Goal: Understand process/instructions: Learn about a topic

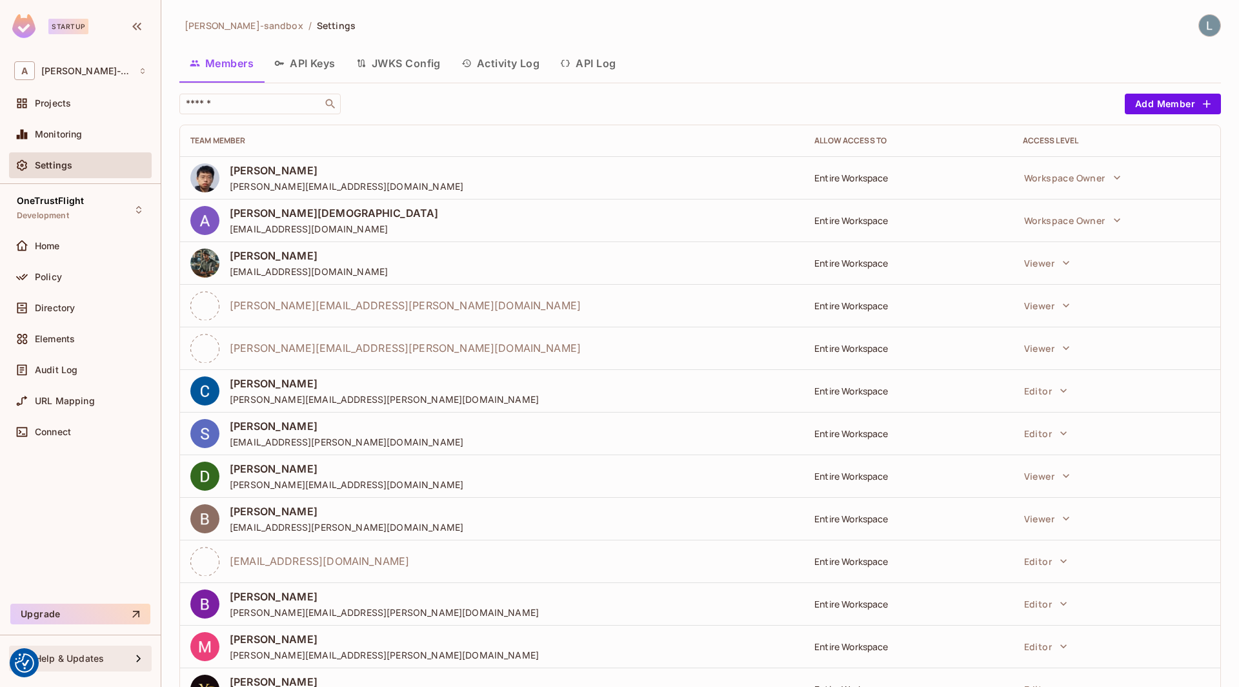
click at [107, 658] on div "Help & Updates" at bounding box center [83, 658] width 96 height 10
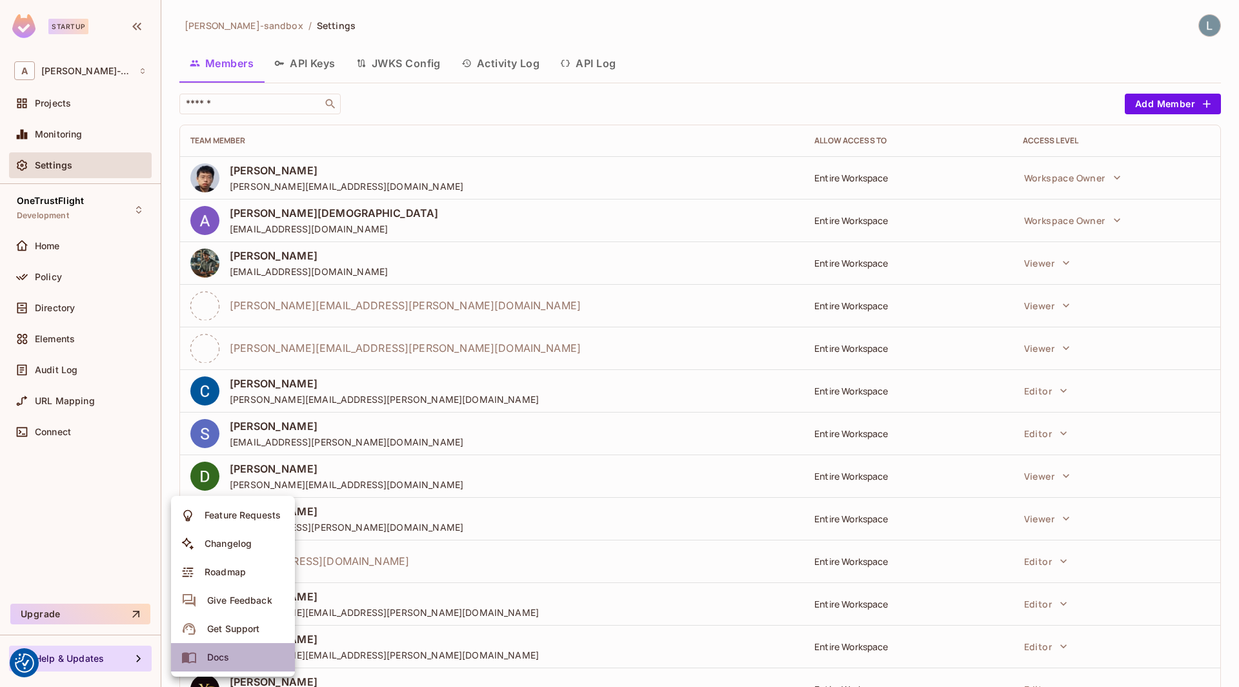
click at [224, 653] on div "Docs" at bounding box center [218, 657] width 23 height 13
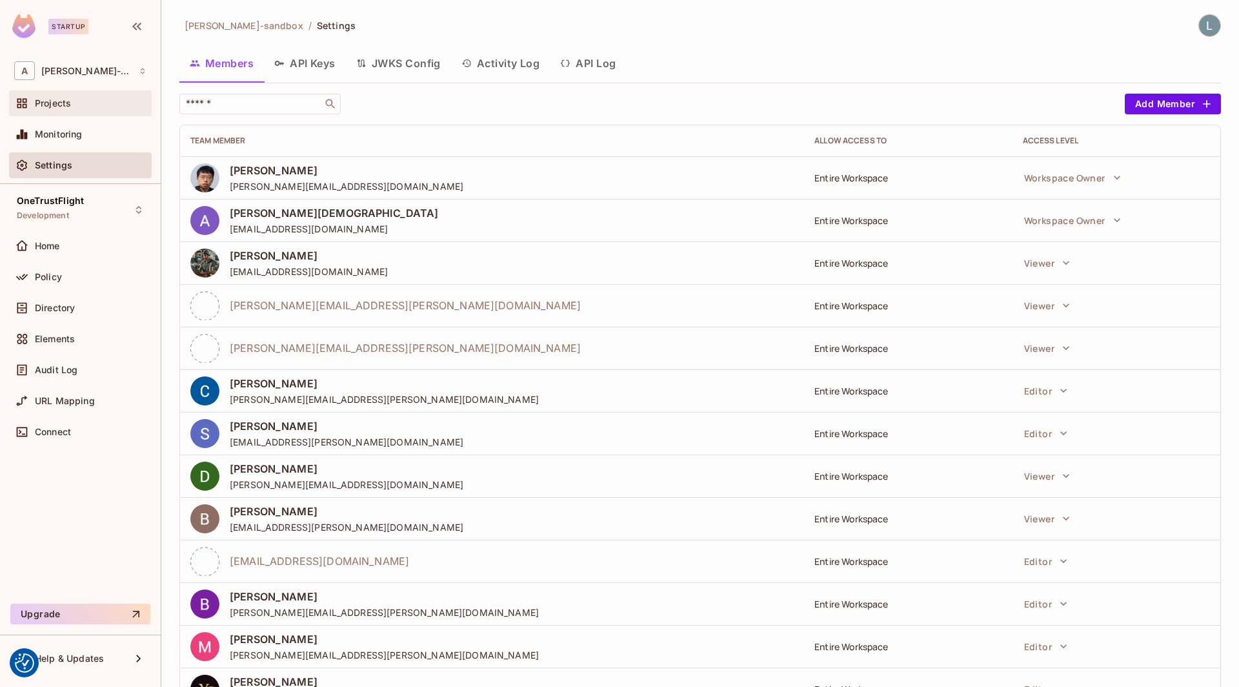
click at [83, 107] on div "Projects" at bounding box center [91, 103] width 112 height 10
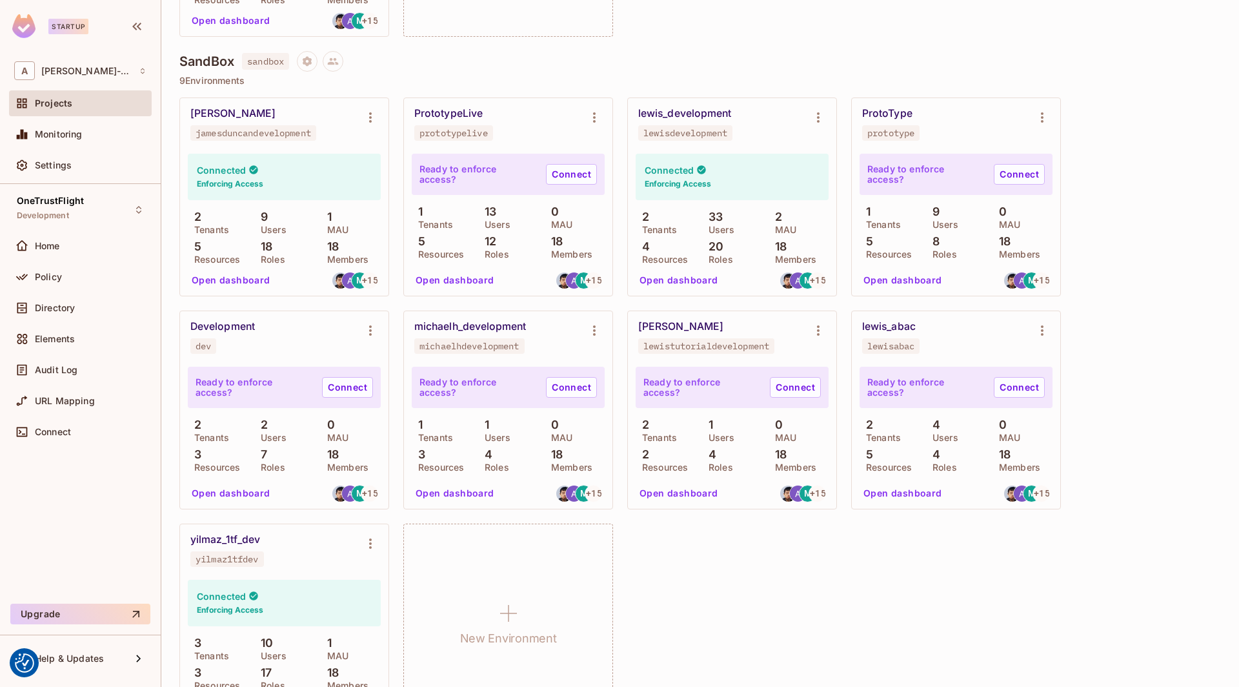
scroll to position [330, 0]
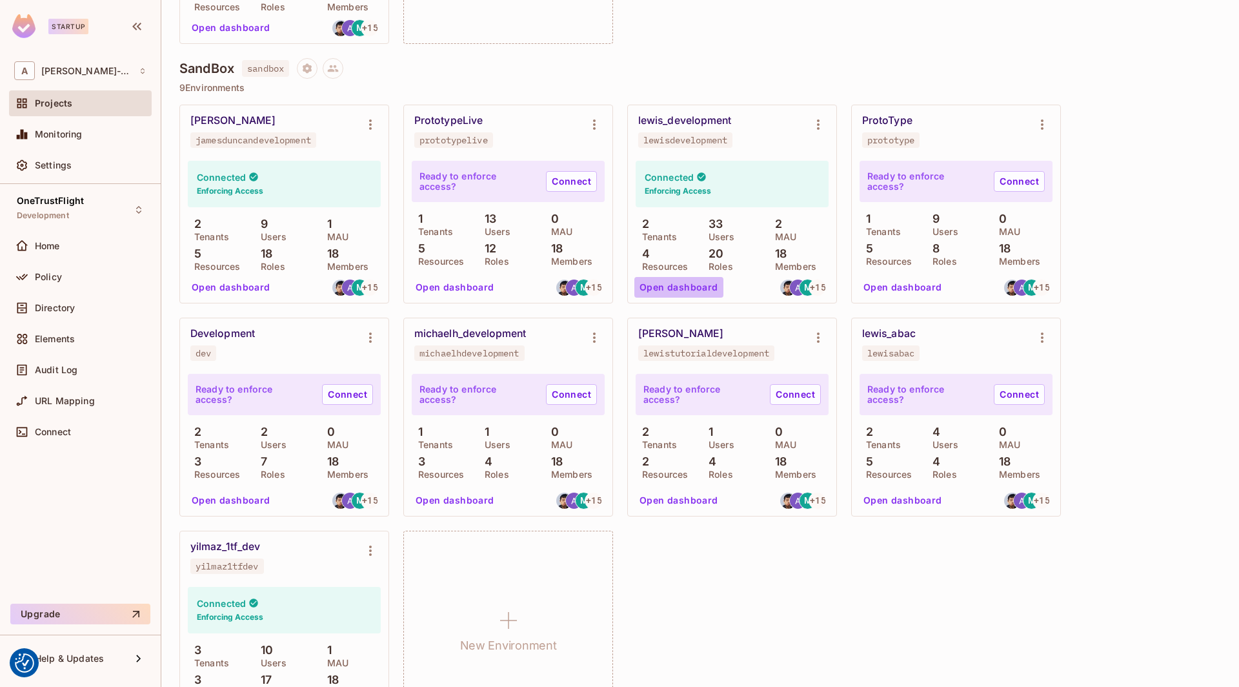
click at [689, 286] on button "Open dashboard" at bounding box center [679, 287] width 89 height 21
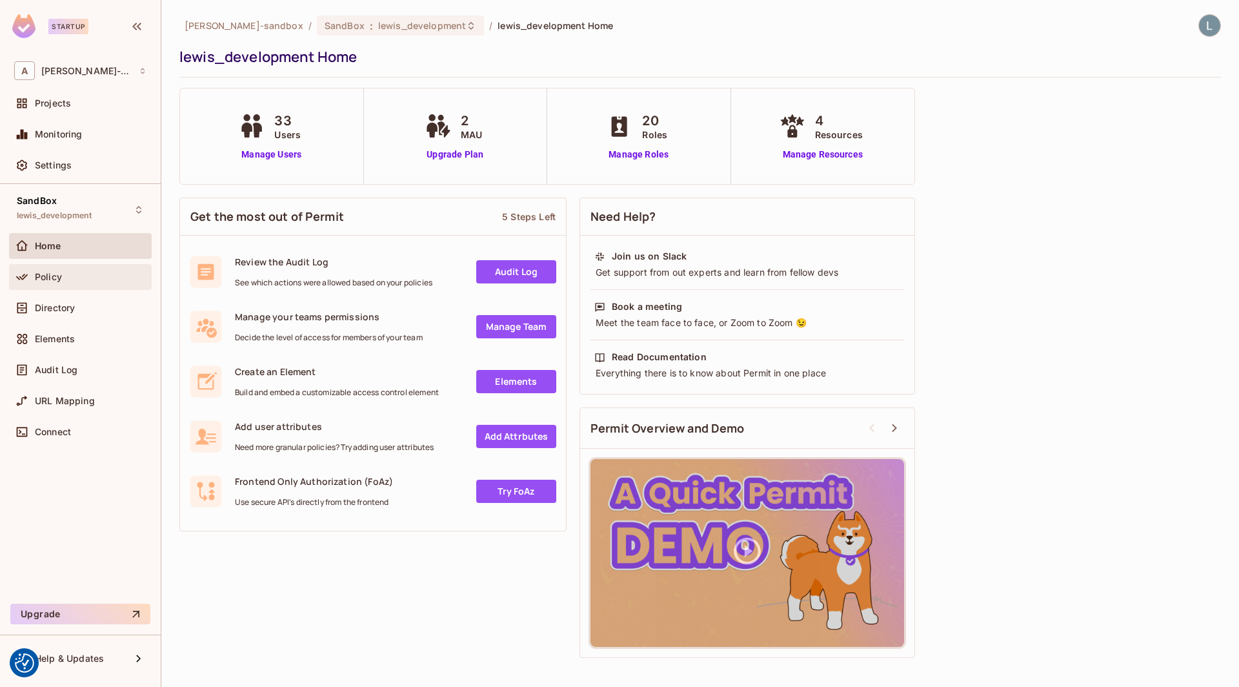
click at [75, 272] on div "Policy" at bounding box center [91, 277] width 112 height 10
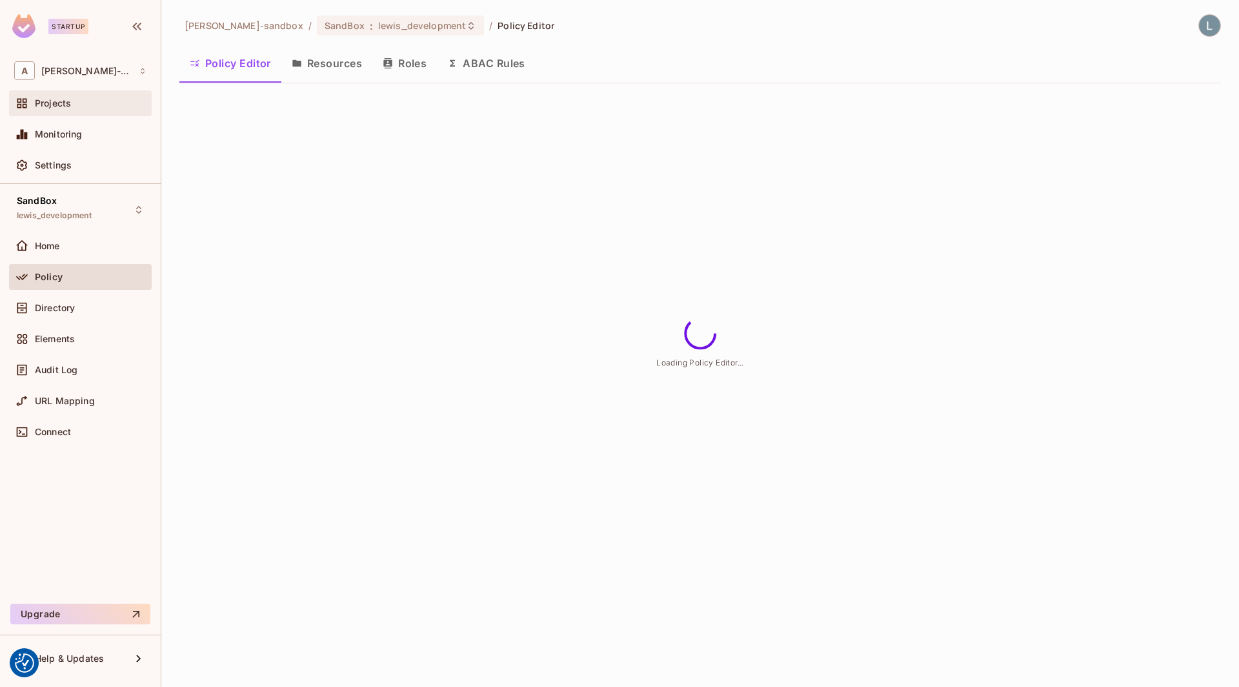
click at [101, 114] on div "Projects" at bounding box center [80, 103] width 143 height 26
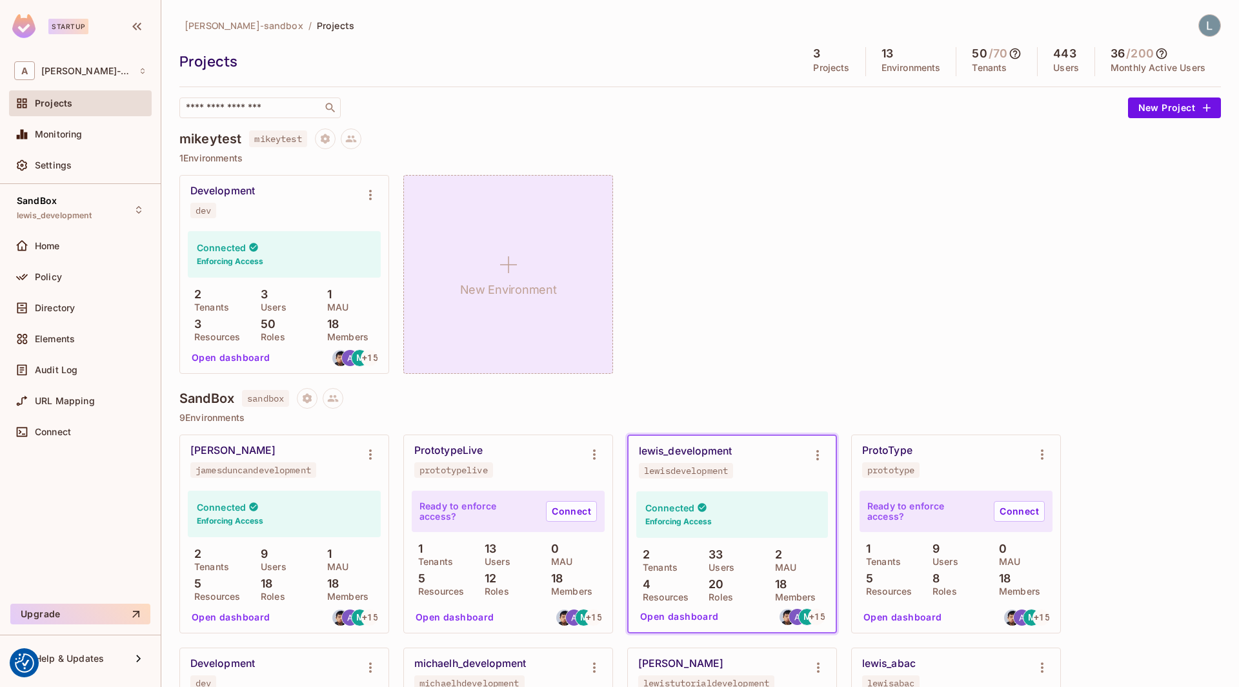
scroll to position [646, 0]
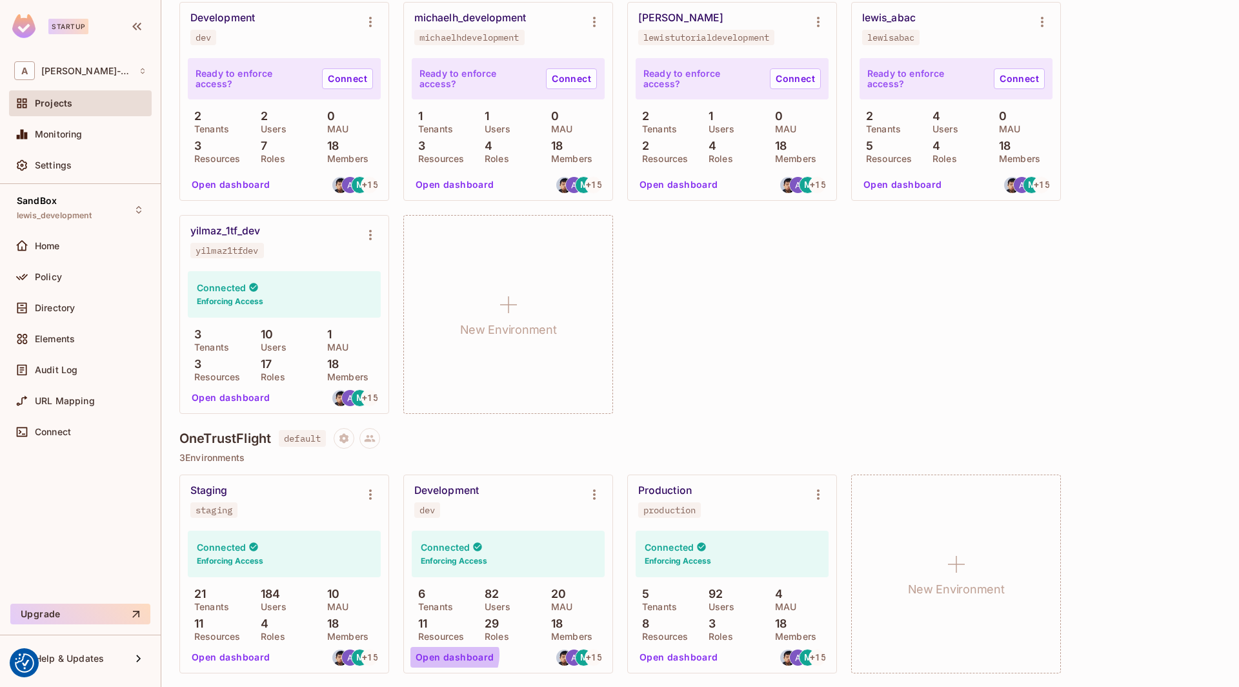
click at [450, 655] on button "Open dashboard" at bounding box center [455, 657] width 89 height 21
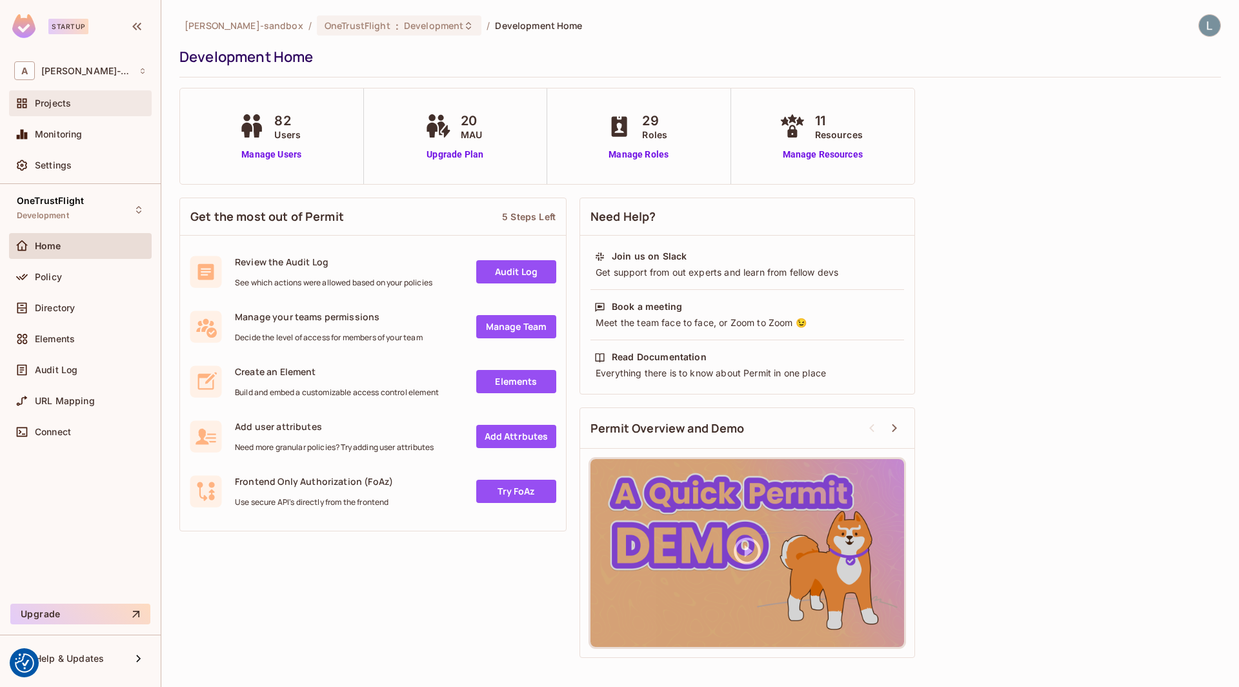
click at [79, 101] on div "Projects" at bounding box center [91, 103] width 112 height 10
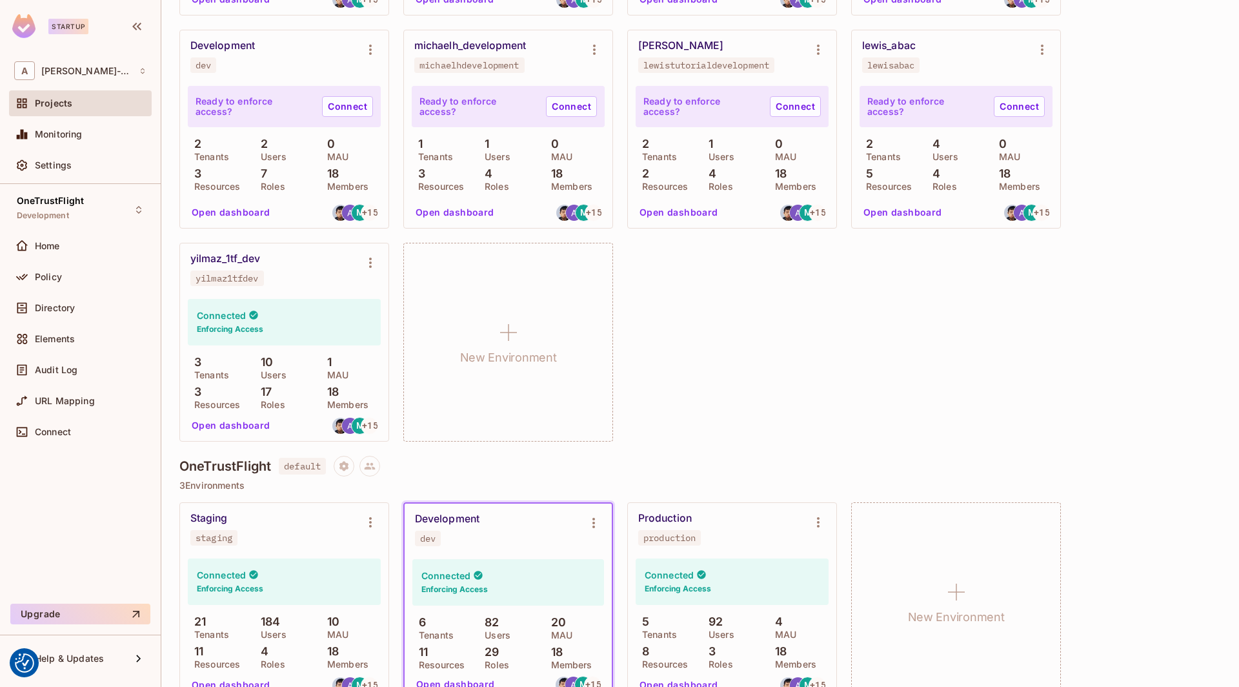
scroll to position [646, 0]
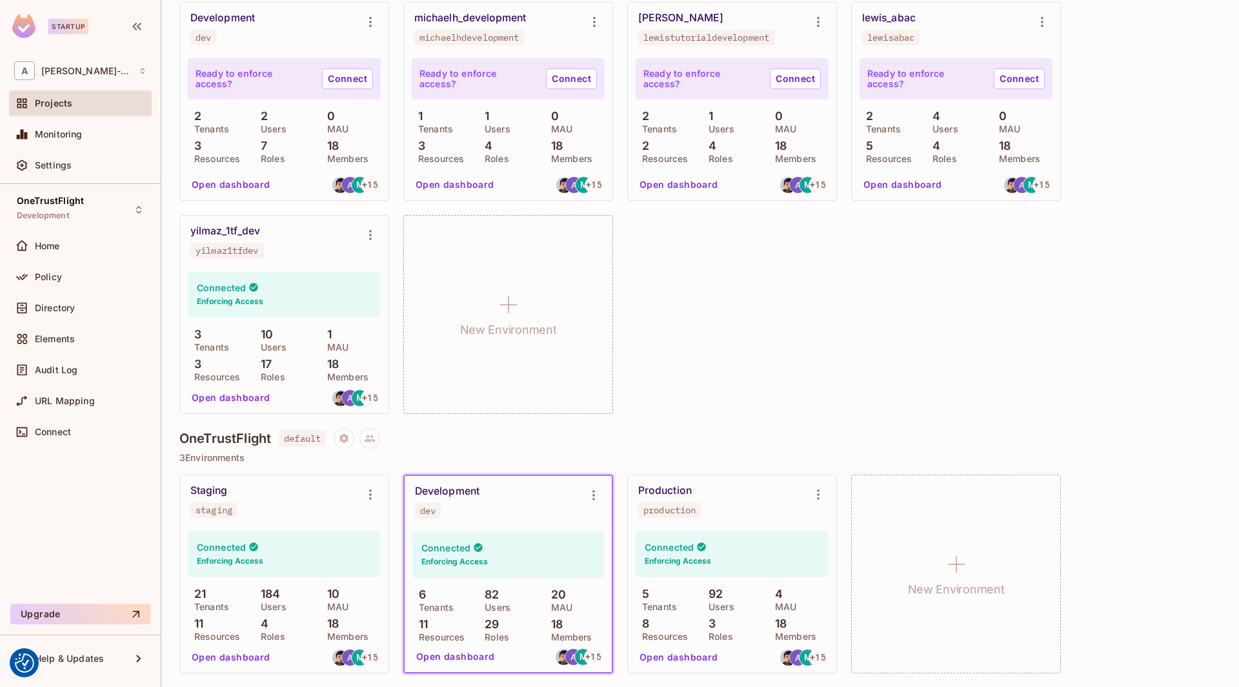
click at [450, 659] on button "Open dashboard" at bounding box center [455, 656] width 89 height 21
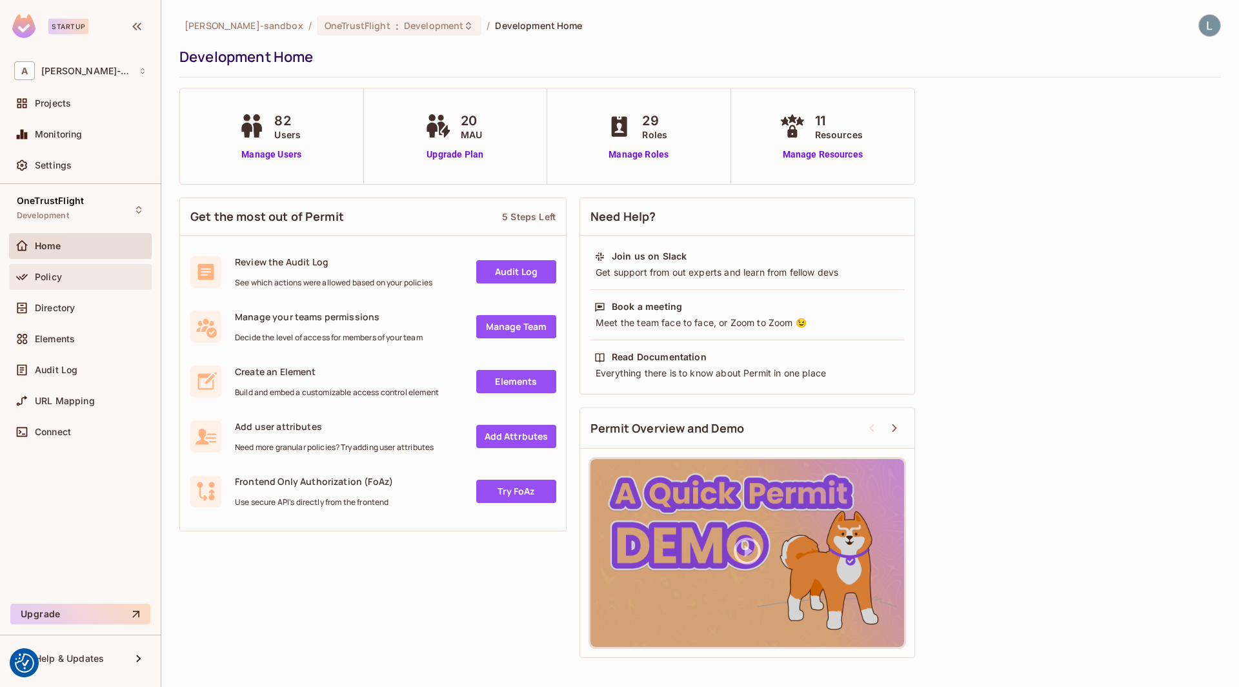
click at [72, 272] on div "Policy" at bounding box center [91, 277] width 112 height 10
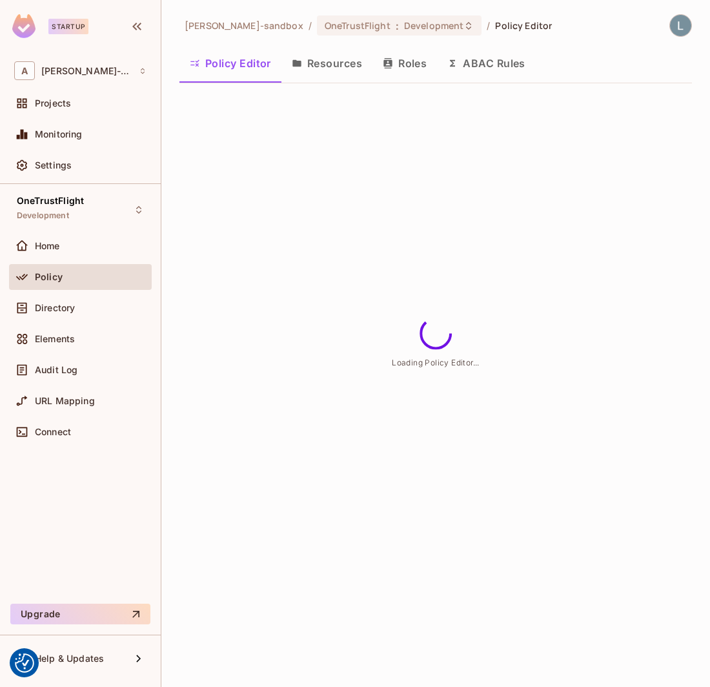
drag, startPoint x: 627, startPoint y: 308, endPoint x: 619, endPoint y: 230, distance: 77.9
click at [624, 282] on div "[PERSON_NAME]-sandbox / OneTrustFlight : Development / Policy Editor Policy Edi…" at bounding box center [435, 343] width 549 height 687
click at [487, 68] on button "ABAC Rules" at bounding box center [486, 63] width 99 height 32
click at [236, 66] on button "Policy Editor" at bounding box center [230, 63] width 102 height 32
click at [373, 230] on div "[PERSON_NAME]-sandbox / OneTrustFlight : Development / Policy Editor Policy Edi…" at bounding box center [435, 343] width 549 height 687
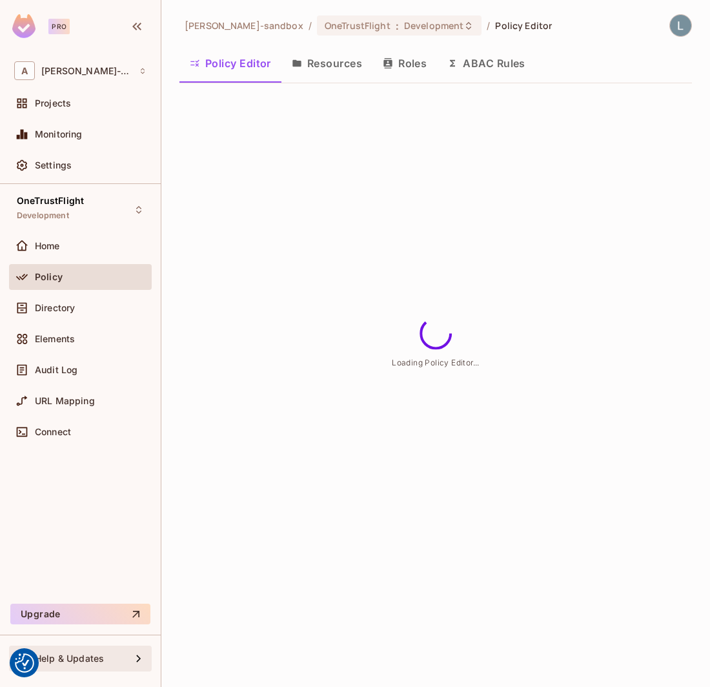
click at [111, 660] on div "Help & Updates" at bounding box center [83, 658] width 96 height 10
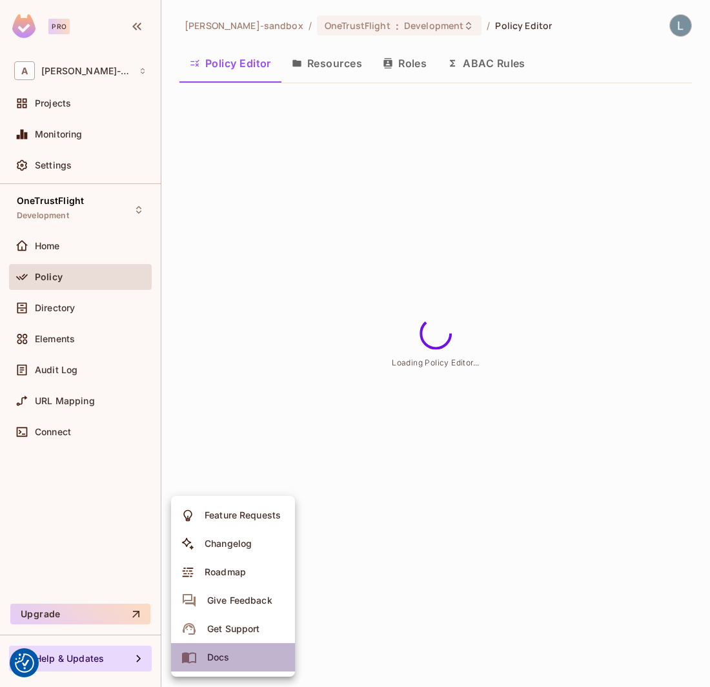
click at [222, 652] on div "Docs" at bounding box center [218, 657] width 23 height 13
